Goal: Task Accomplishment & Management: Complete application form

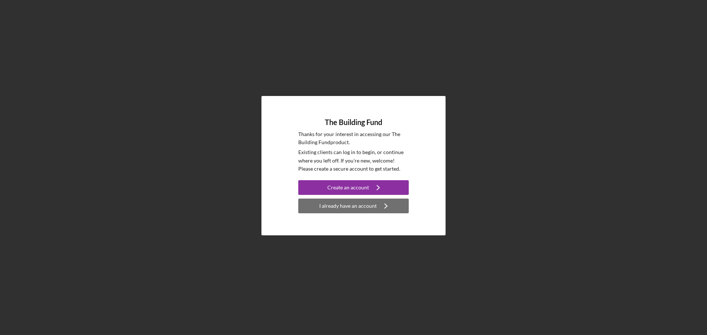
click at [361, 208] on div "I already have an account" at bounding box center [347, 206] width 57 height 15
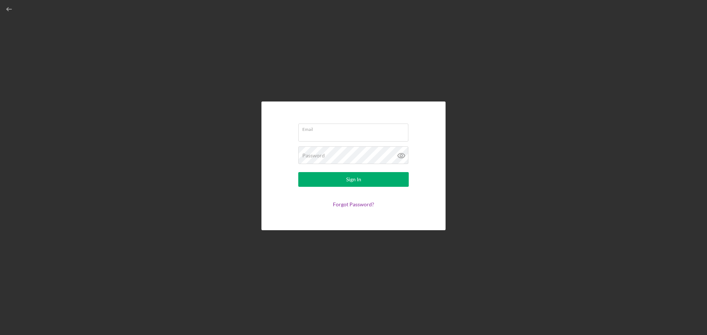
type input "[PERSON_NAME][EMAIL_ADDRESS][DOMAIN_NAME]"
click at [350, 182] on div "Sign In" at bounding box center [353, 179] width 15 height 15
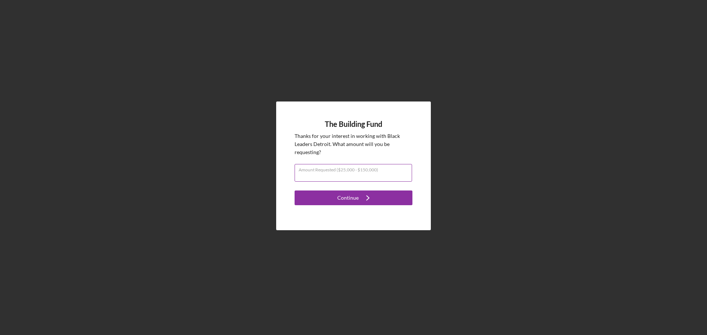
click at [368, 178] on input "Amount Requested ($25,000 - $150,000)" at bounding box center [353, 173] width 117 height 18
type input "$5,000"
click at [384, 194] on button "Continue Icon/Navigate" at bounding box center [354, 198] width 118 height 15
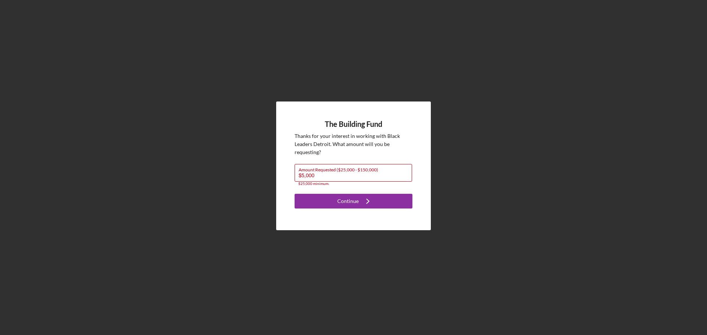
click at [422, 101] on div "The Building Fund Thanks for your interest in working with [DEMOGRAPHIC_DATA] L…" at bounding box center [354, 166] width 700 height 332
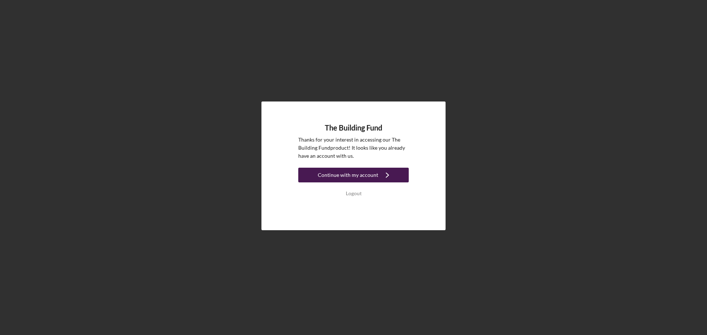
click at [351, 176] on div "Continue with my account" at bounding box center [348, 175] width 60 height 15
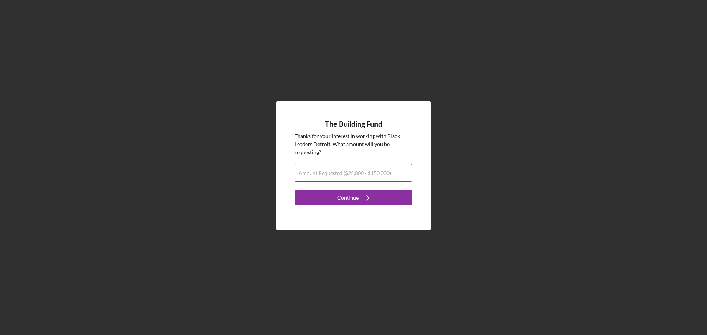
click at [351, 174] on label "Amount Requested ($25,000 - $150,000)" at bounding box center [345, 173] width 92 height 6
click at [351, 174] on input "Amount Requested ($25,000 - $150,000)" at bounding box center [353, 173] width 117 height 18
type input "$25,000"
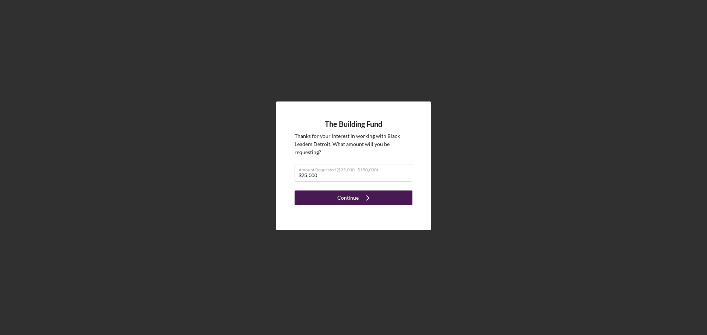
click at [345, 195] on div "Continue" at bounding box center [347, 198] width 21 height 15
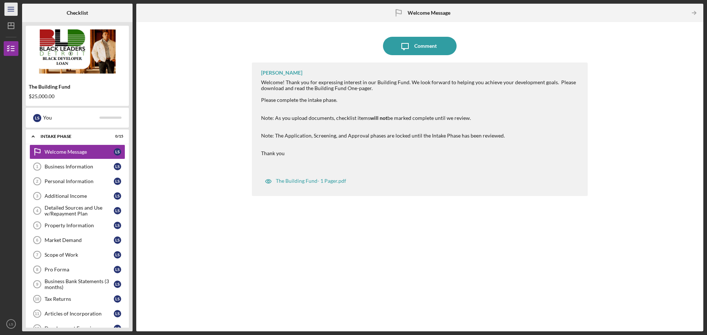
click at [12, 8] on icon "Icon/Menu" at bounding box center [11, 9] width 17 height 17
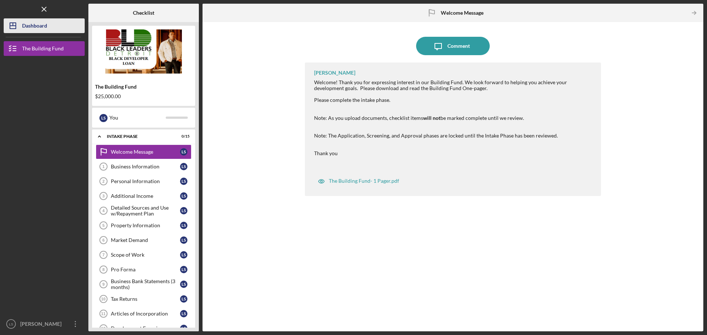
click at [22, 22] on div "Dashboard" at bounding box center [34, 26] width 25 height 17
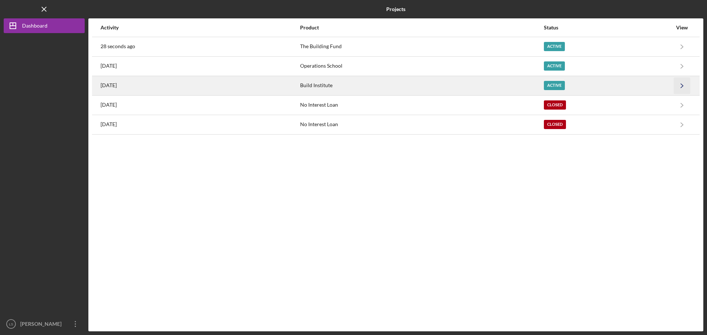
click at [680, 84] on icon "Icon/Navigate" at bounding box center [682, 85] width 17 height 17
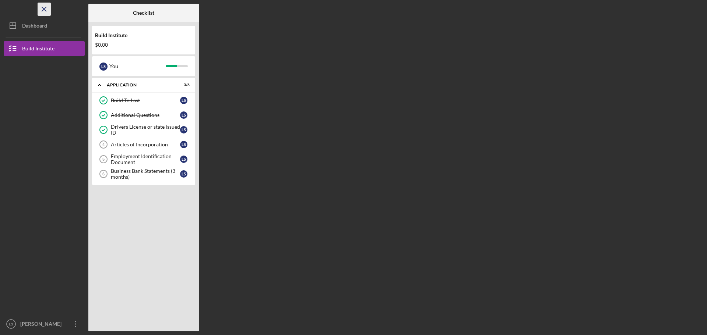
click at [46, 10] on icon "Icon/Menu Close" at bounding box center [44, 9] width 17 height 17
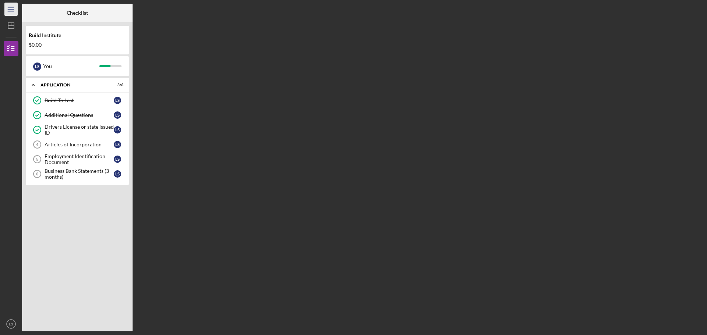
click at [10, 12] on icon "Icon/Menu" at bounding box center [11, 9] width 17 height 17
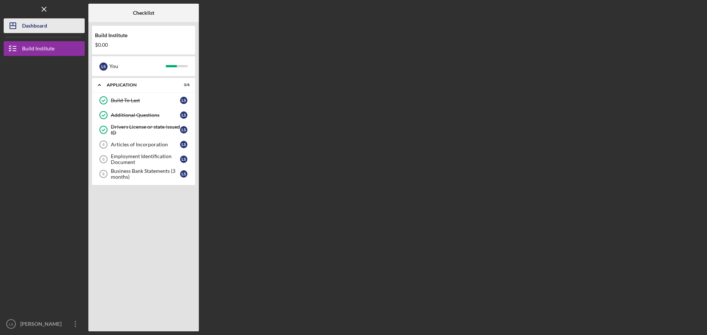
click at [14, 27] on icon "Icon/Dashboard" at bounding box center [13, 26] width 18 height 18
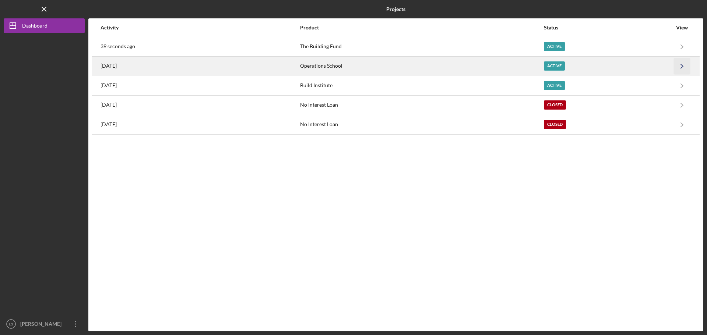
click at [683, 66] on icon "Icon/Navigate" at bounding box center [682, 66] width 17 height 17
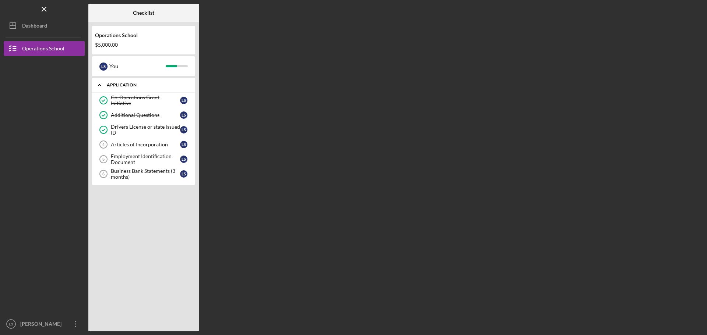
click at [97, 84] on icon "Icon/Expander" at bounding box center [99, 85] width 15 height 15
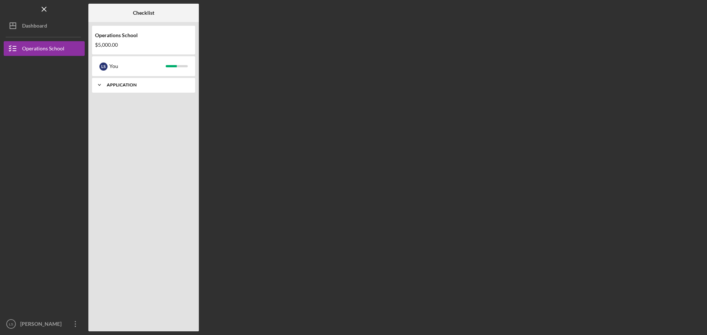
click at [99, 84] on icon "Icon/Expander" at bounding box center [99, 85] width 15 height 15
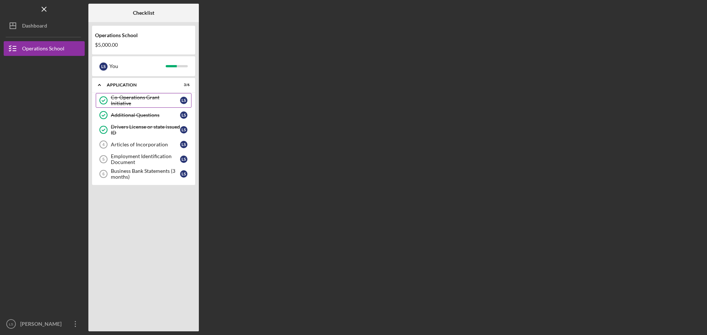
click at [137, 100] on div "Co-Operations Grant Initiative" at bounding box center [145, 101] width 69 height 12
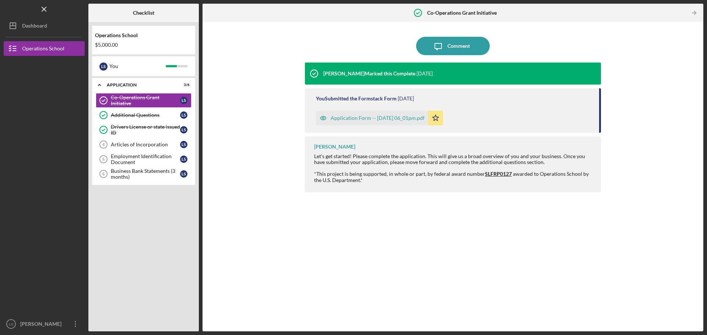
click at [386, 120] on div "Application Form -- [DATE] 06_01pm.pdf" at bounding box center [378, 118] width 94 height 6
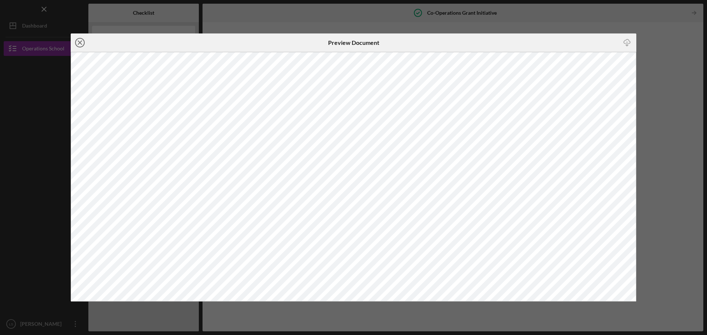
click at [82, 41] on icon "Icon/Close" at bounding box center [80, 43] width 18 height 18
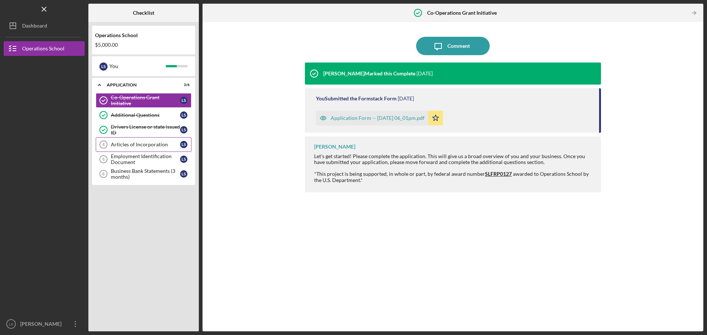
click at [134, 148] on div "Articles of Incorporation" at bounding box center [145, 145] width 69 height 6
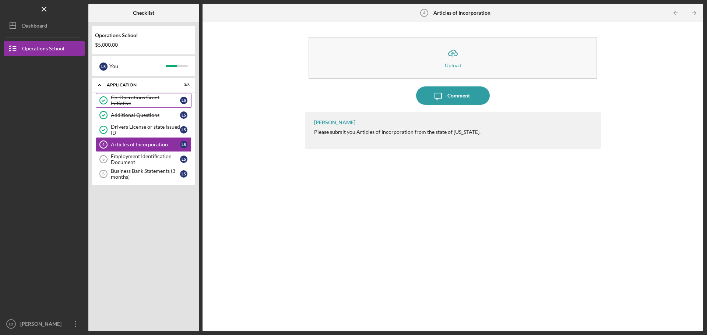
click at [138, 99] on div "Co-Operations Grant Initiative" at bounding box center [145, 101] width 69 height 12
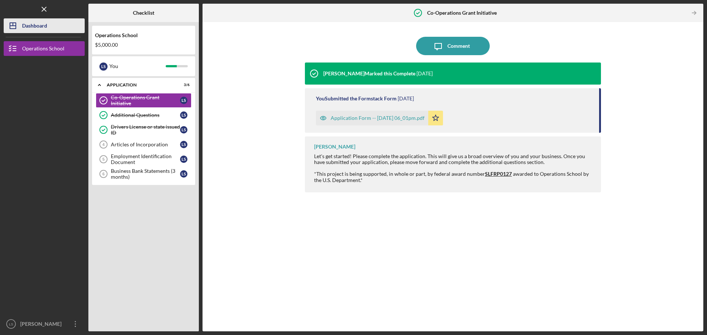
click at [23, 21] on div "Dashboard" at bounding box center [34, 26] width 25 height 17
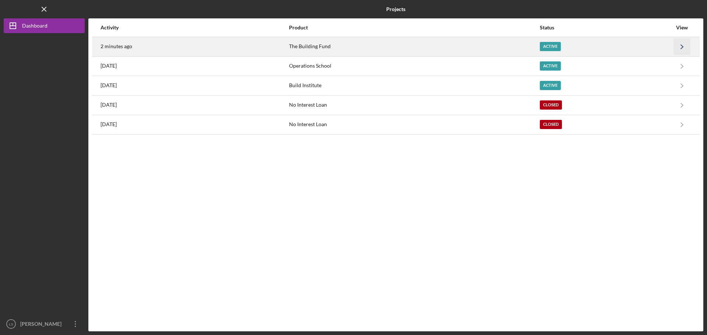
click at [681, 43] on icon "Icon/Navigate" at bounding box center [682, 46] width 17 height 17
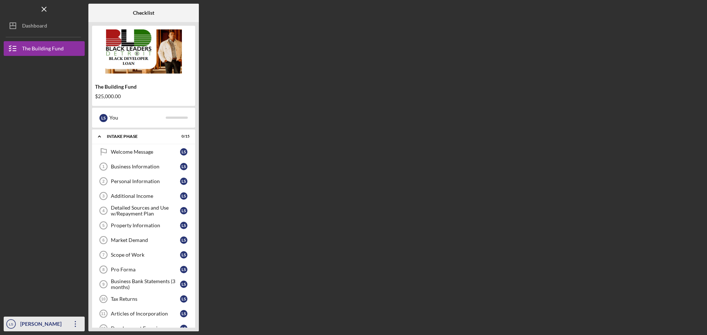
click at [80, 323] on icon "Icon/Overflow" at bounding box center [75, 324] width 18 height 18
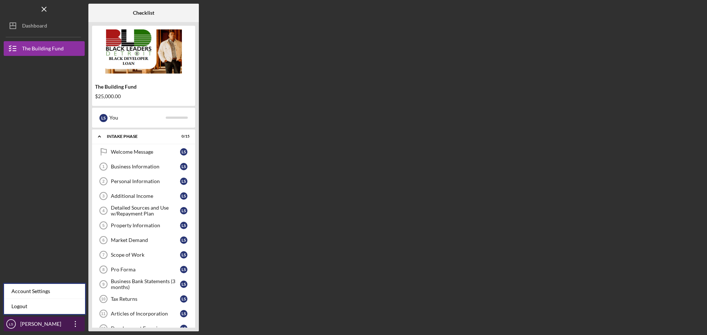
click at [13, 324] on icon "LS" at bounding box center [11, 324] width 15 height 18
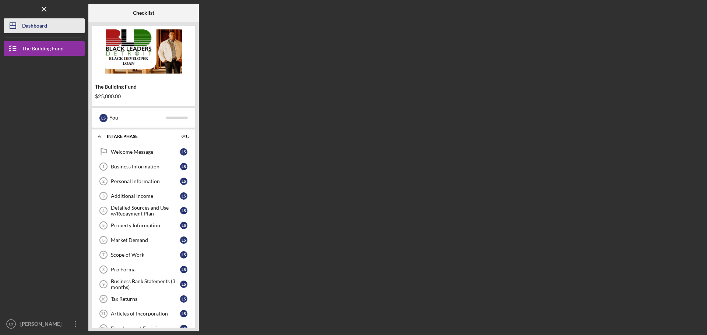
click at [30, 28] on div "Dashboard" at bounding box center [34, 26] width 25 height 17
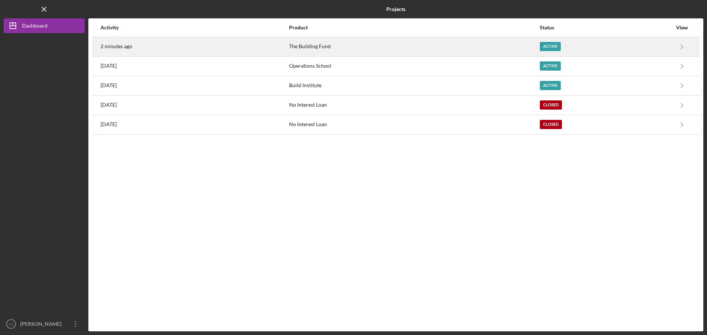
click at [218, 44] on div "2 minutes ago" at bounding box center [195, 47] width 188 height 18
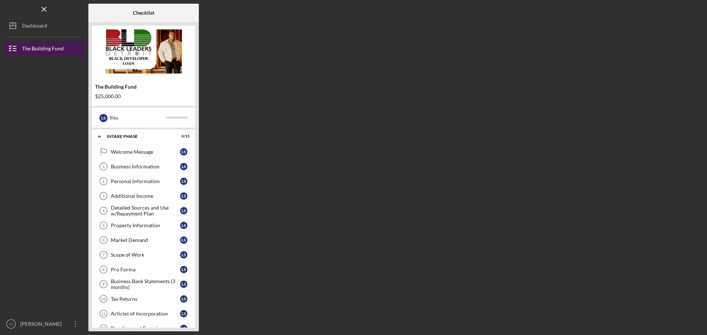
click at [41, 47] on div "The Building Fund" at bounding box center [43, 49] width 42 height 17
click at [140, 154] on div "Welcome Message" at bounding box center [145, 152] width 69 height 6
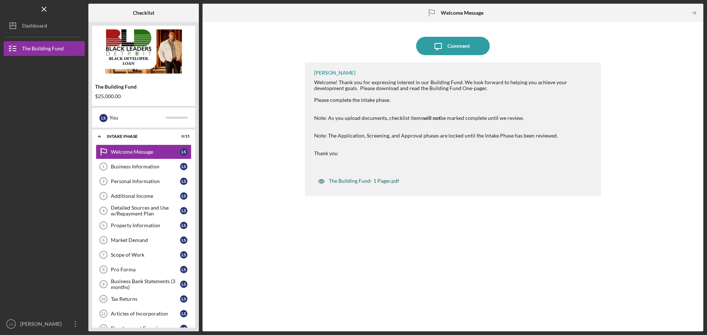
click at [384, 182] on div "The Building Fund- 1 Pager.pdf" at bounding box center [364, 181] width 70 height 6
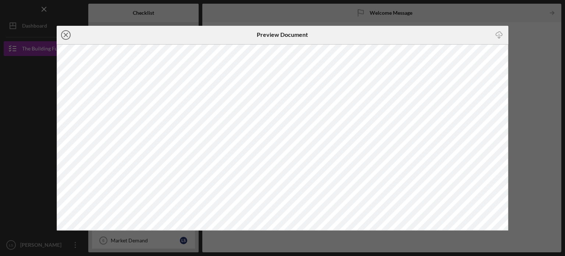
click at [66, 35] on icon "Icon/Close" at bounding box center [66, 35] width 18 height 18
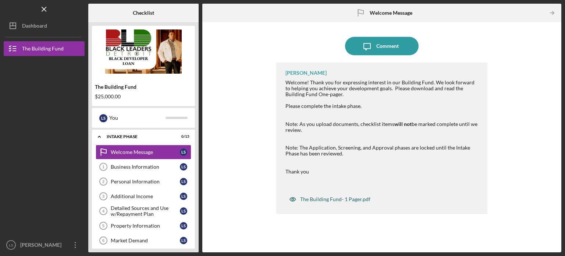
click at [353, 200] on div "The Building Fund- 1 Pager.pdf" at bounding box center [335, 199] width 70 height 6
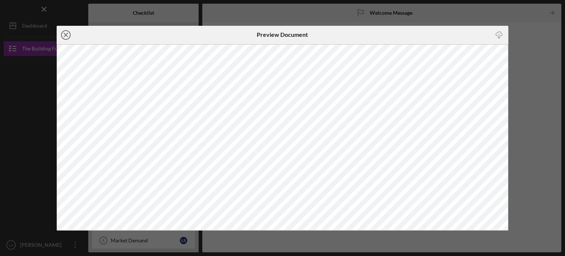
click at [63, 34] on icon "Icon/Close" at bounding box center [66, 35] width 18 height 18
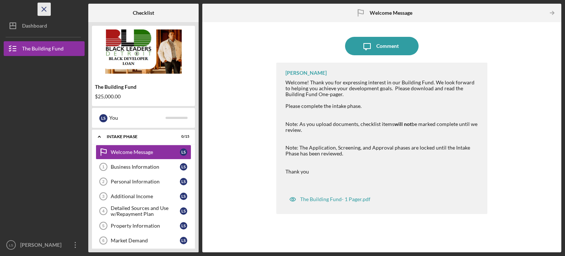
click at [44, 8] on icon "Icon/Menu Close" at bounding box center [44, 9] width 17 height 17
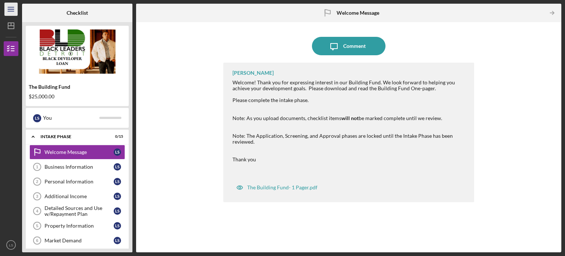
click at [14, 11] on icon "Icon/Menu" at bounding box center [11, 9] width 17 height 17
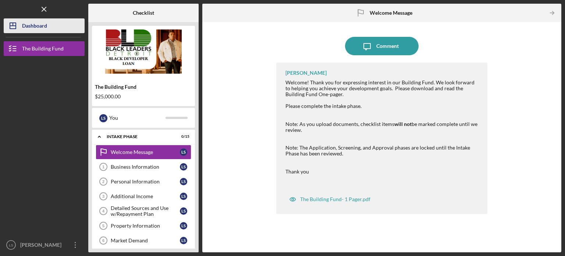
click at [18, 29] on icon "Icon/Dashboard" at bounding box center [13, 26] width 18 height 18
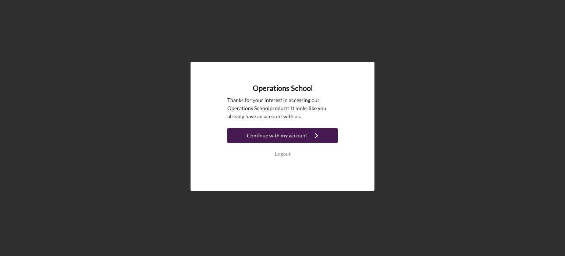
click at [303, 137] on div "Continue with my account" at bounding box center [277, 135] width 60 height 15
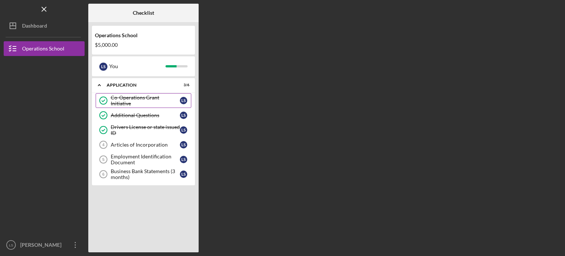
click at [135, 99] on div "Co-Operations Grant Initiative" at bounding box center [145, 101] width 69 height 12
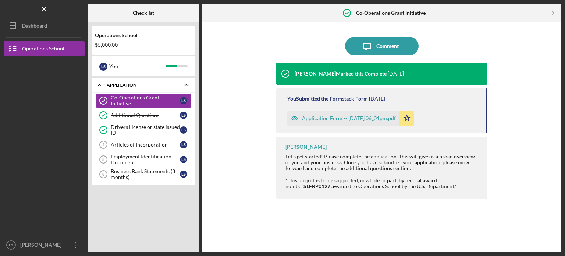
click at [352, 118] on div "Application Form -- [DATE] 06_01pm.pdf" at bounding box center [349, 118] width 94 height 6
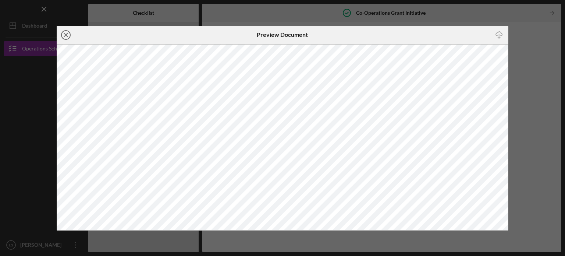
click at [66, 32] on icon "Icon/Close" at bounding box center [66, 35] width 18 height 18
